Goal: Task Accomplishment & Management: Use online tool/utility

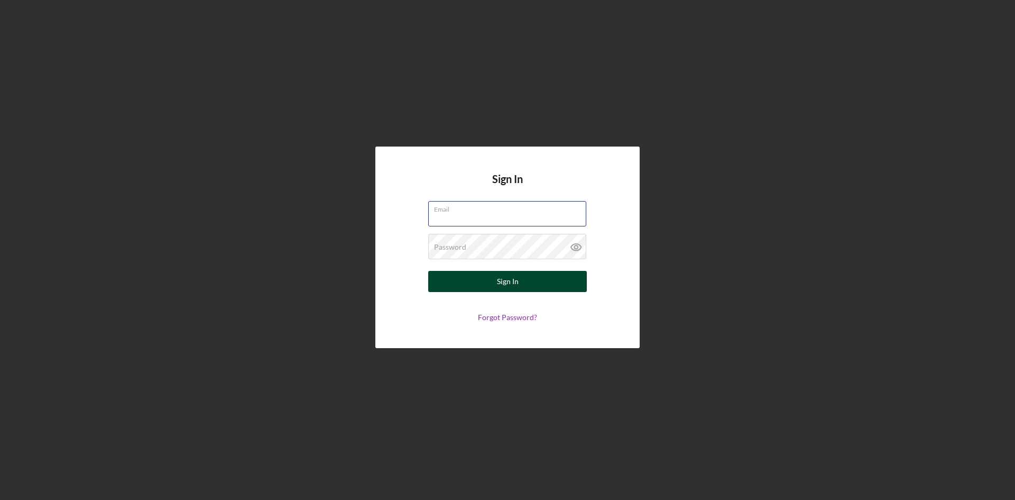
type input "[EMAIL_ADDRESS][DOMAIN_NAME]"
click at [493, 281] on button "Sign In" at bounding box center [507, 281] width 159 height 21
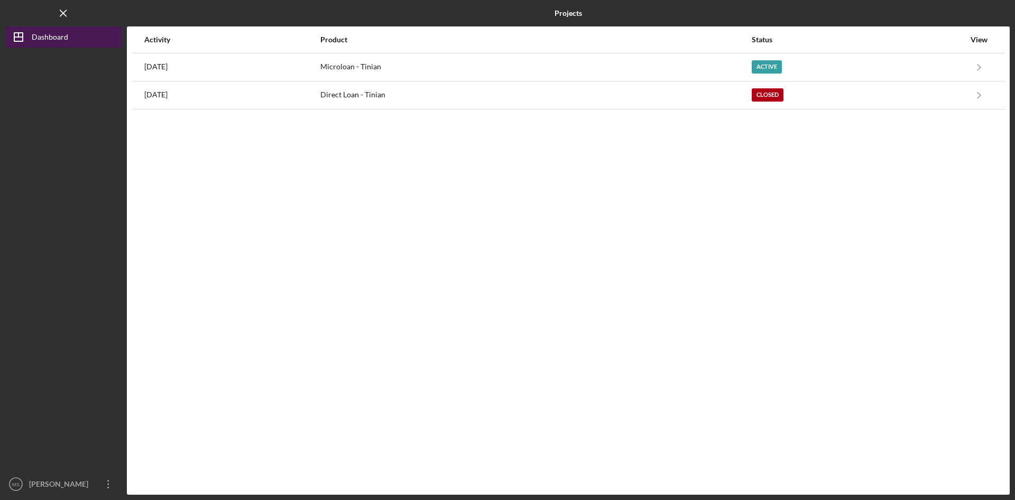
click at [15, 33] on polygon "button" at bounding box center [18, 37] width 8 height 8
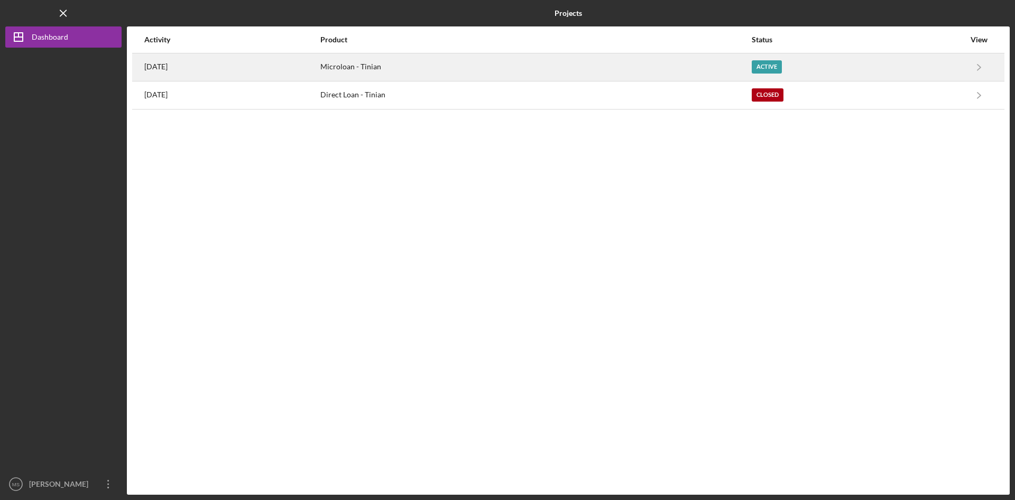
click at [421, 57] on div "Microloan - Tinian" at bounding box center [535, 67] width 430 height 26
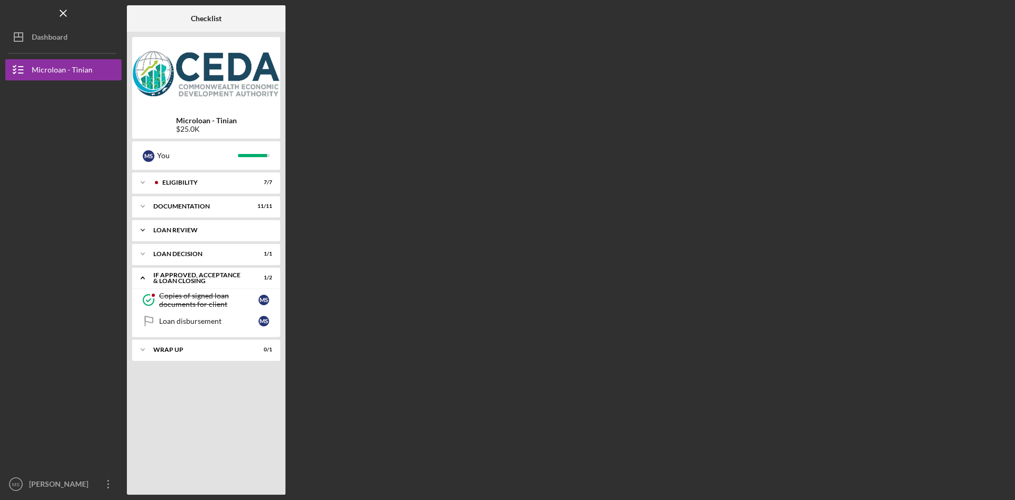
click at [212, 231] on div "Loan Review" at bounding box center [210, 230] width 114 height 6
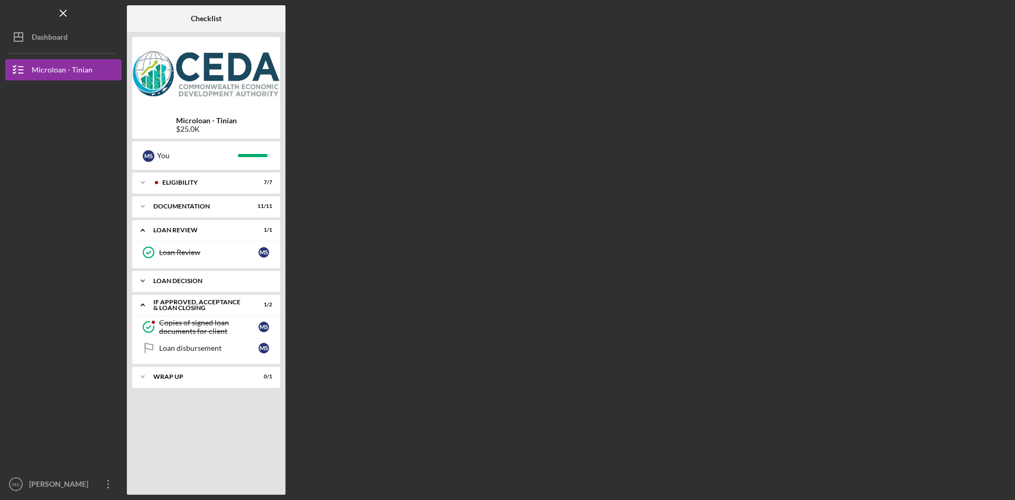
click at [199, 278] on div "Loan decision" at bounding box center [210, 281] width 114 height 6
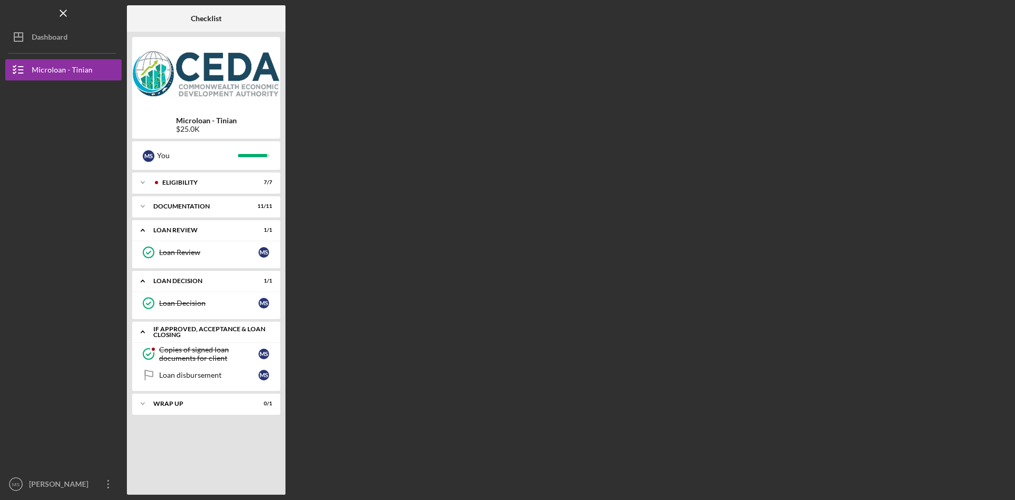
click at [192, 335] on div "If approved, acceptance & loan closing" at bounding box center [210, 332] width 114 height 12
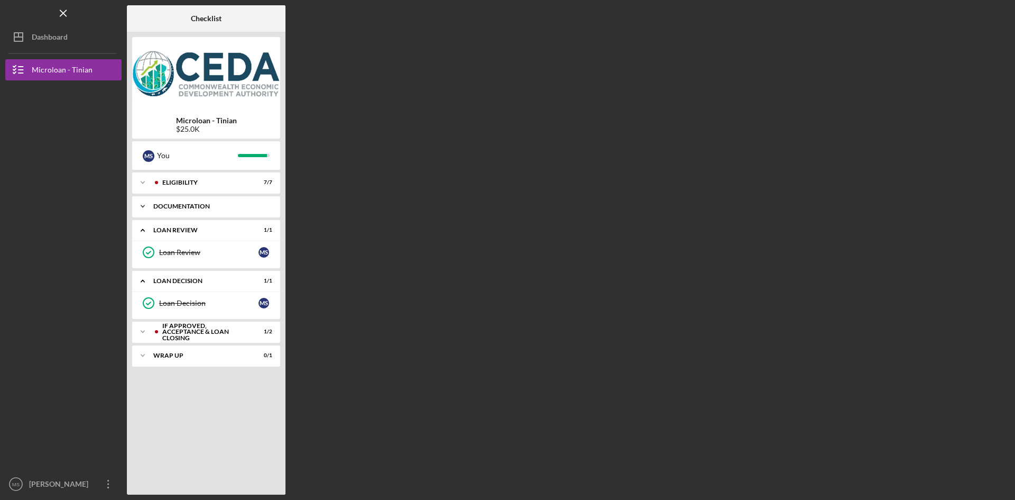
click at [173, 204] on div "Documentation" at bounding box center [210, 206] width 114 height 6
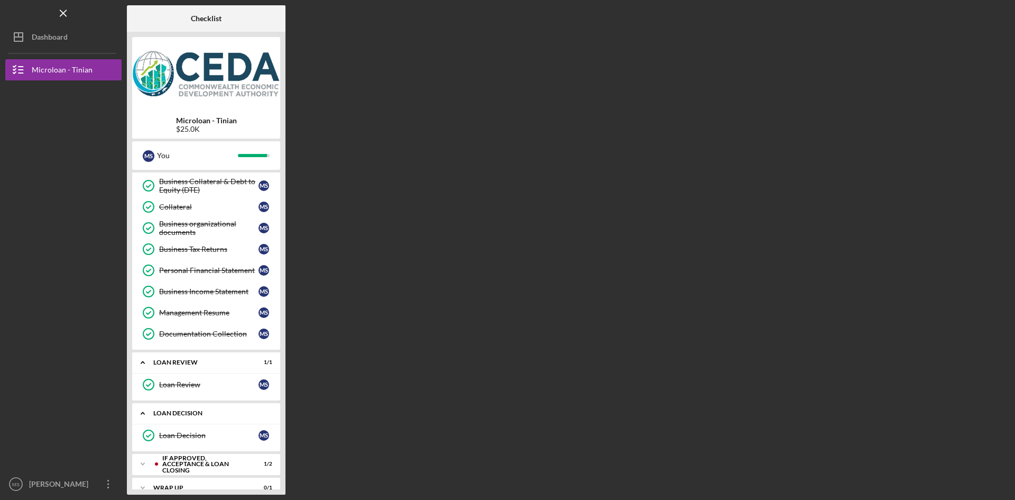
scroll to position [121, 0]
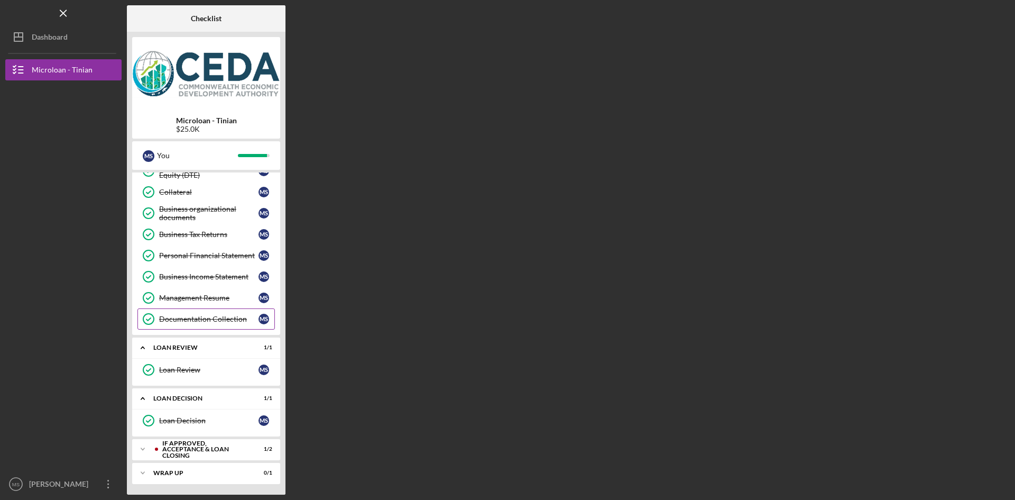
click at [210, 322] on div "Documentation Collection" at bounding box center [208, 319] width 99 height 8
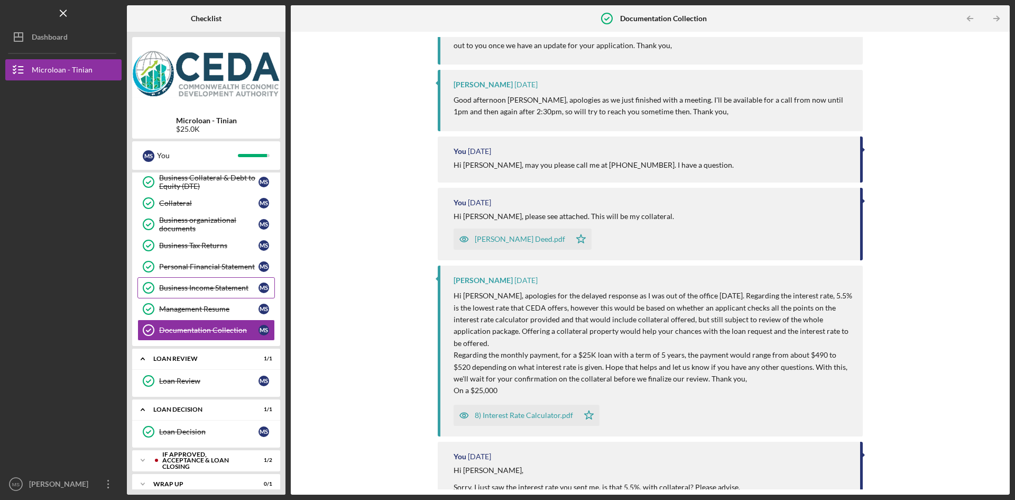
scroll to position [121, 0]
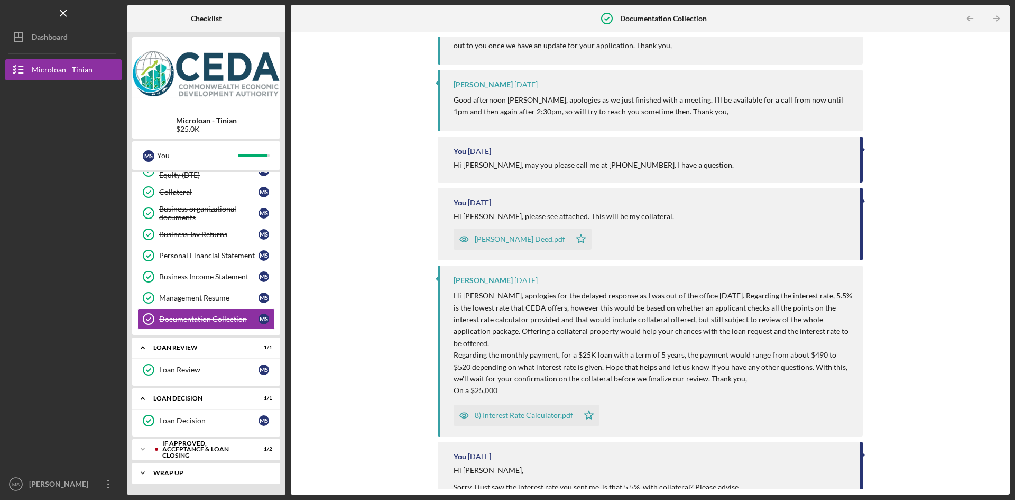
click at [181, 470] on div "Wrap up" at bounding box center [210, 472] width 114 height 6
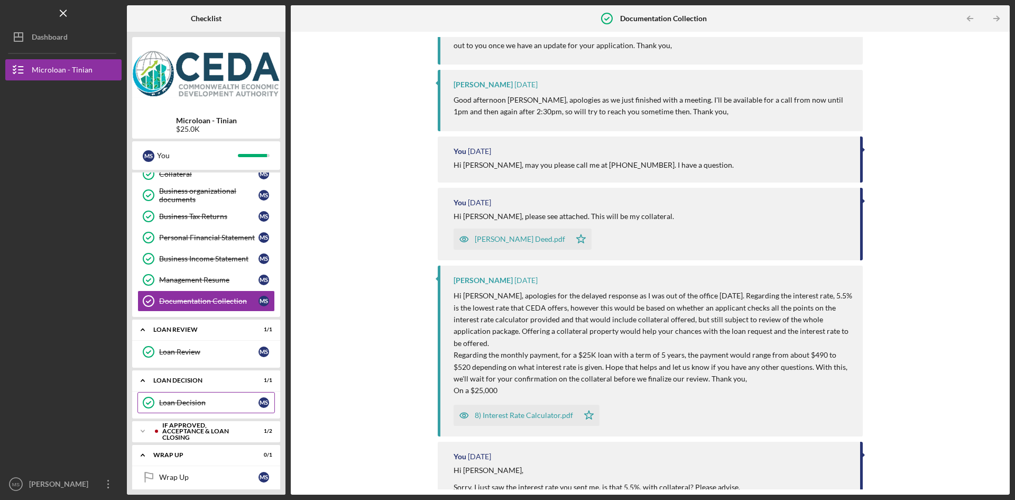
scroll to position [148, 0]
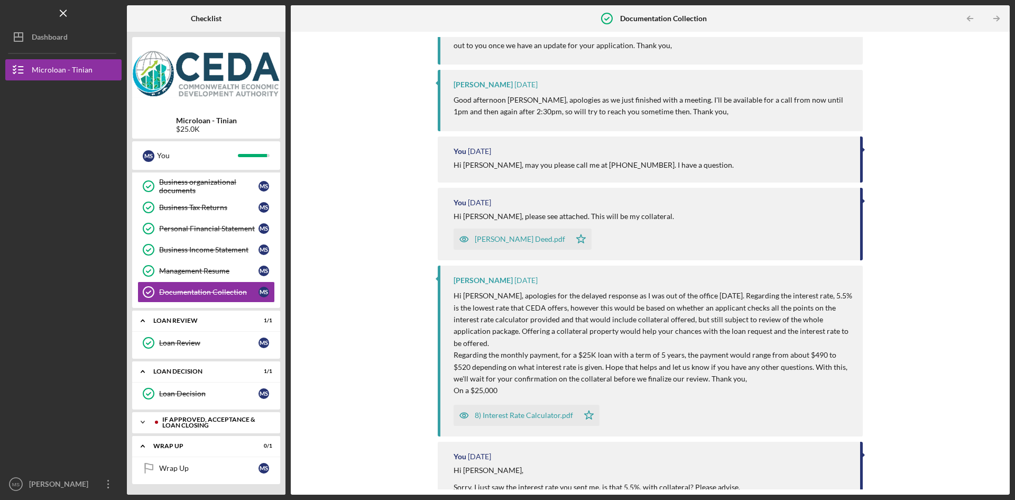
click at [149, 420] on icon "Icon/Expander" at bounding box center [142, 421] width 21 height 21
click at [169, 461] on div "Loan disbursement" at bounding box center [208, 465] width 99 height 8
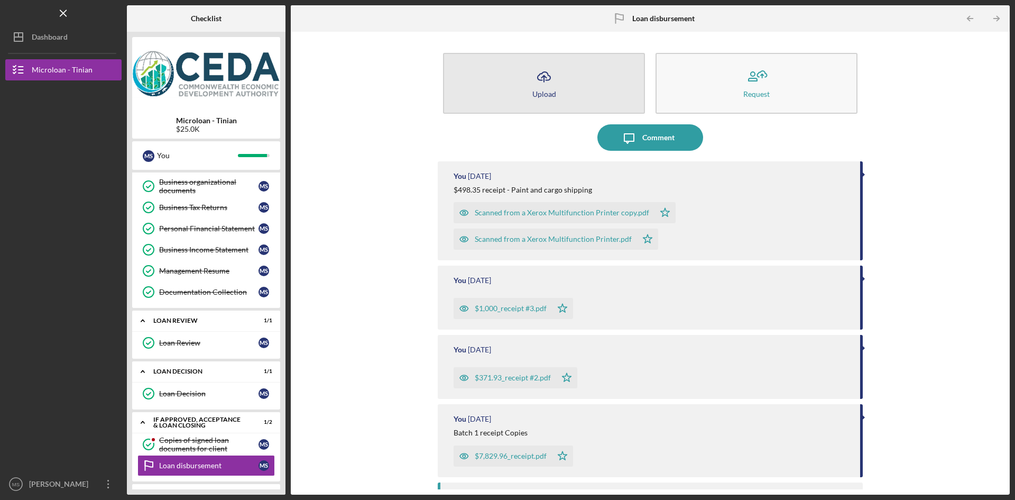
click at [540, 76] on icon "Icon/Upload" at bounding box center [544, 76] width 26 height 26
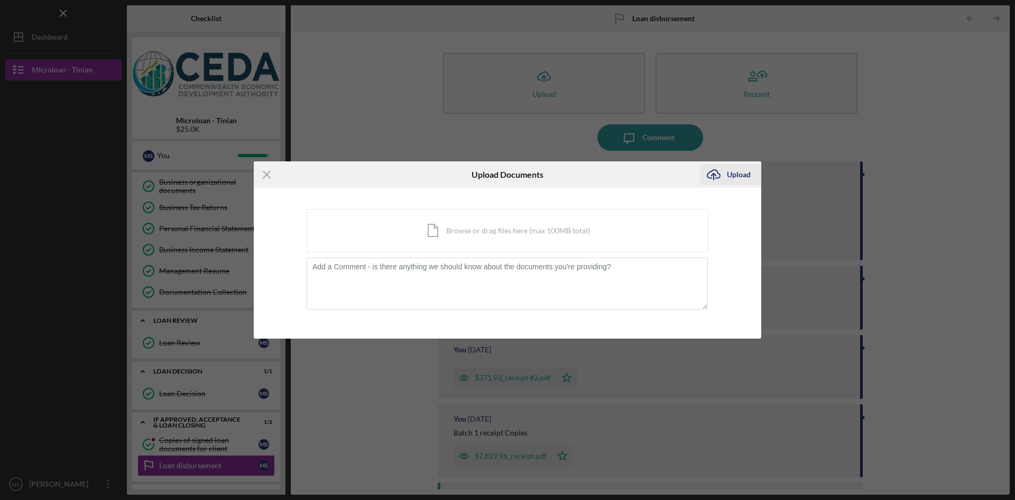
click at [705, 174] on icon "Icon/Upload" at bounding box center [713, 174] width 26 height 26
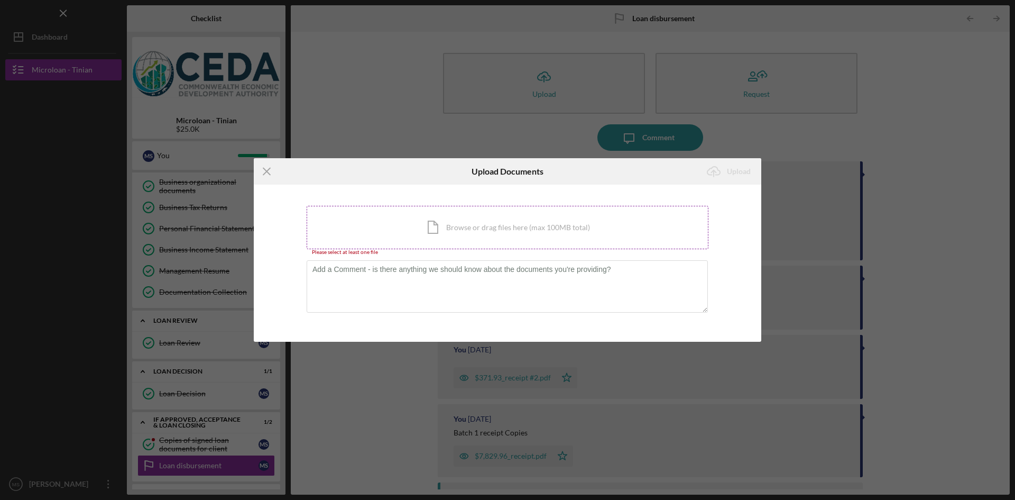
click at [457, 214] on div "Icon/Document Browse or drag files here (max 100MB total) Tap to choose files o…" at bounding box center [508, 227] width 402 height 43
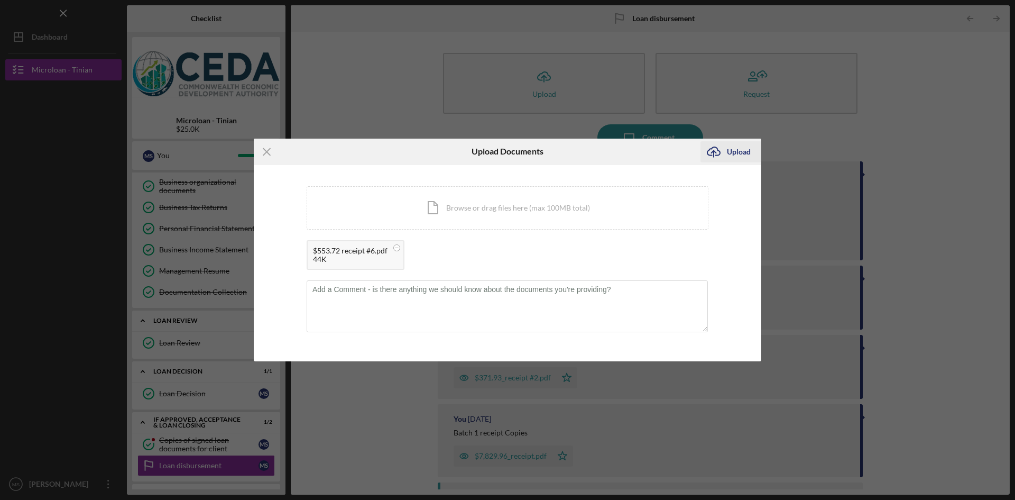
click at [734, 147] on div "Upload" at bounding box center [739, 151] width 24 height 21
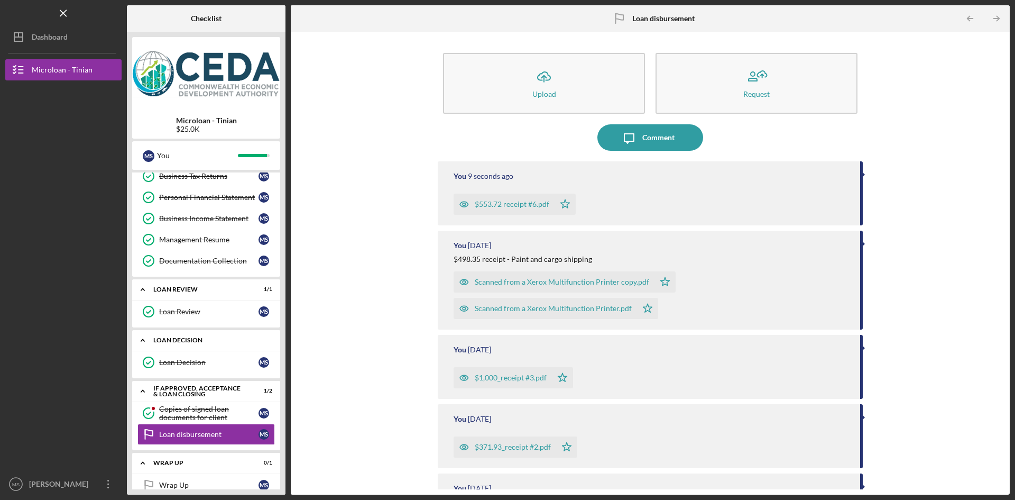
scroll to position [196, 0]
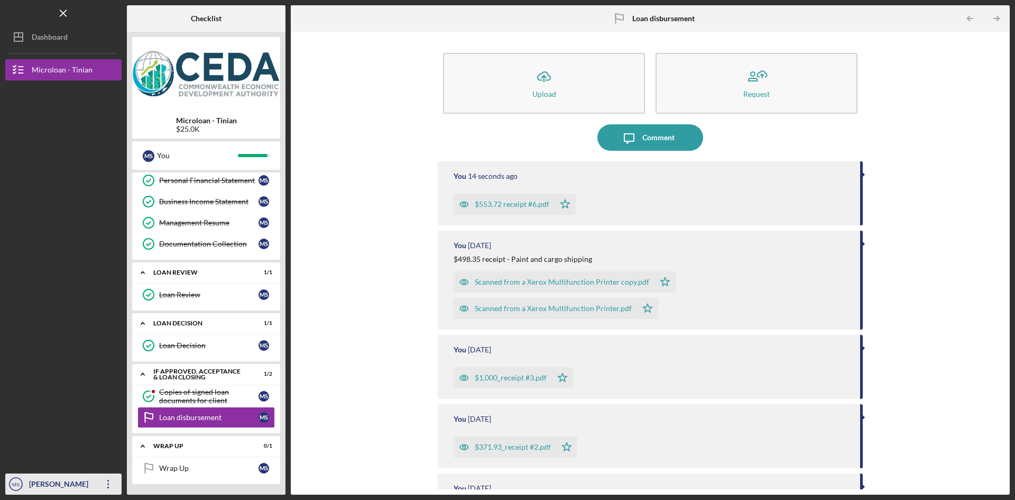
click at [91, 478] on div "[PERSON_NAME]" at bounding box center [60, 485] width 69 height 24
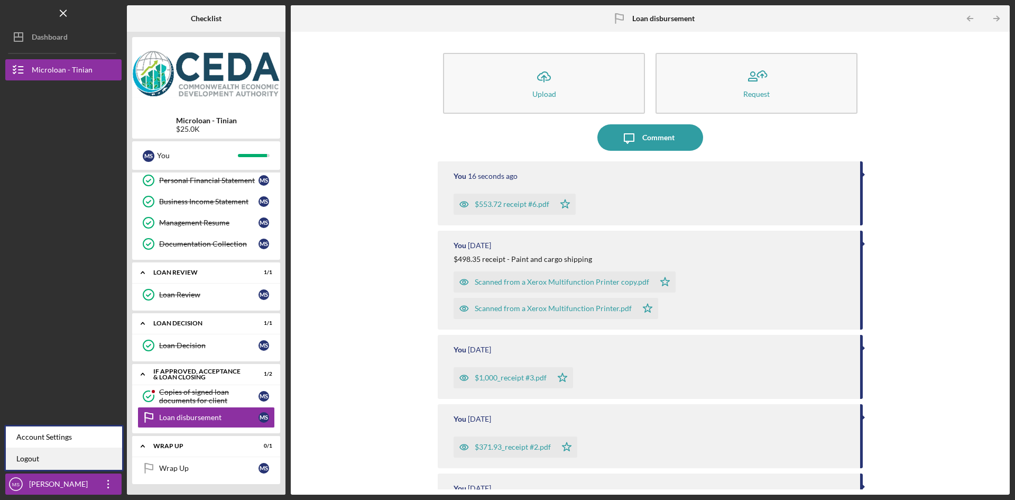
click at [51, 456] on link "Logout" at bounding box center [64, 459] width 116 height 22
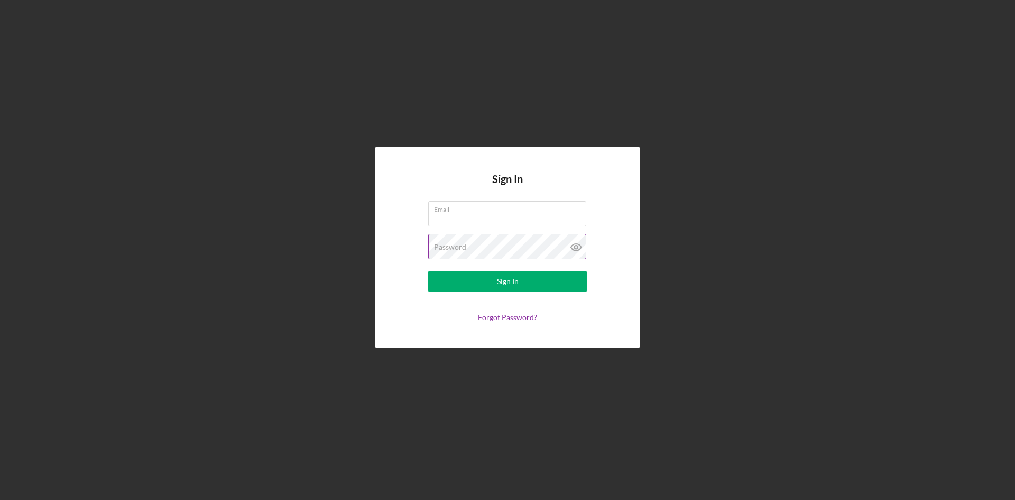
type input "[EMAIL_ADDRESS][DOMAIN_NAME]"
